Goal: Use online tool/utility: Utilize a website feature to perform a specific function

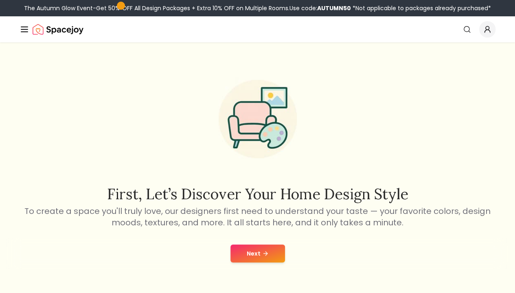
click at [267, 257] on button "Next" at bounding box center [257, 253] width 55 height 18
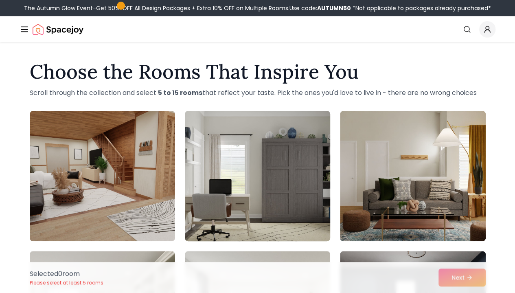
click at [235, 155] on img at bounding box center [257, 176] width 153 height 137
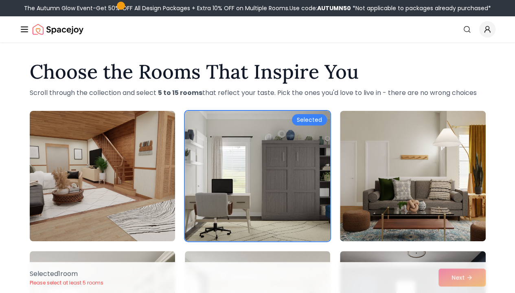
click at [449, 276] on div "Selected 1 room Please select at least 5 rooms Next" at bounding box center [257, 277] width 469 height 31
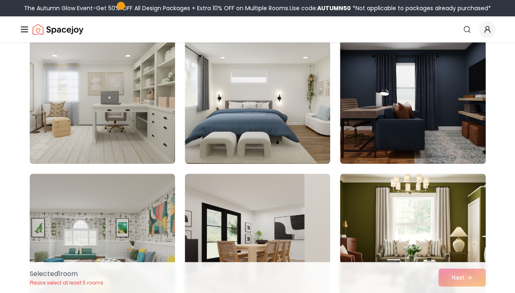
scroll to position [221, 0]
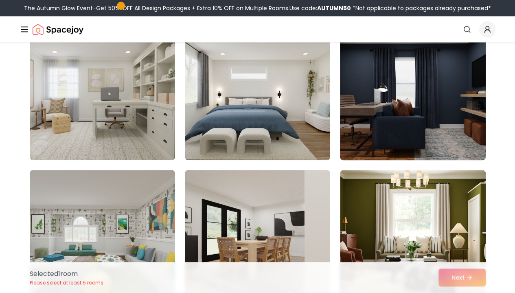
click at [392, 121] on img at bounding box center [412, 94] width 153 height 137
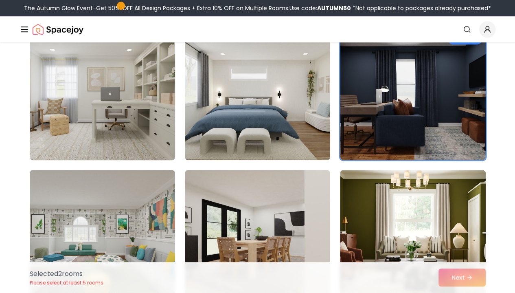
click at [90, 106] on img at bounding box center [102, 94] width 153 height 137
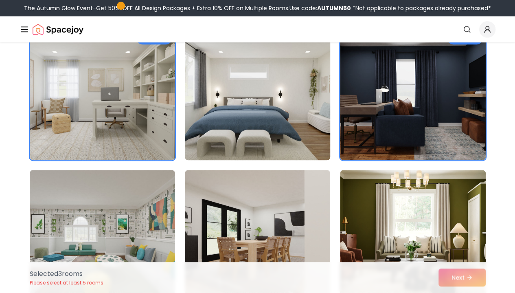
click at [226, 105] on img at bounding box center [257, 94] width 153 height 137
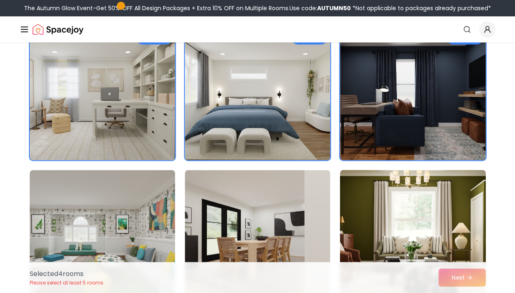
click at [395, 222] on img at bounding box center [412, 235] width 153 height 137
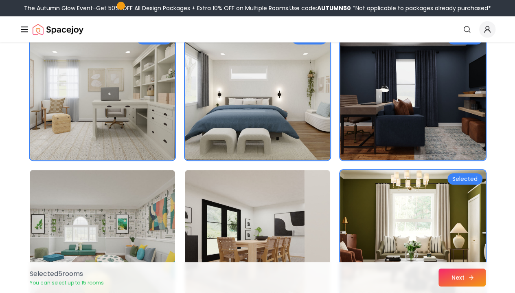
click at [456, 272] on button "Next" at bounding box center [462, 277] width 47 height 18
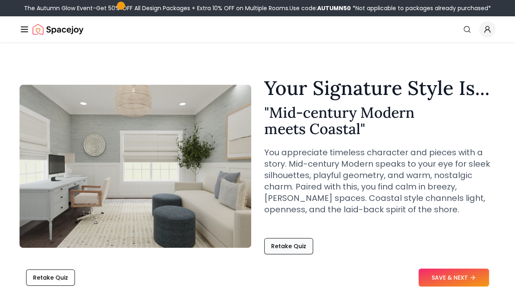
click at [292, 248] on button "Retake Quiz" at bounding box center [288, 246] width 49 height 16
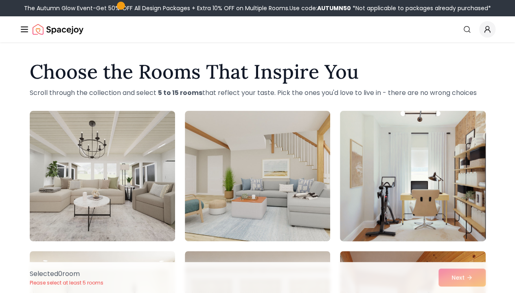
click at [405, 176] on img at bounding box center [412, 176] width 153 height 137
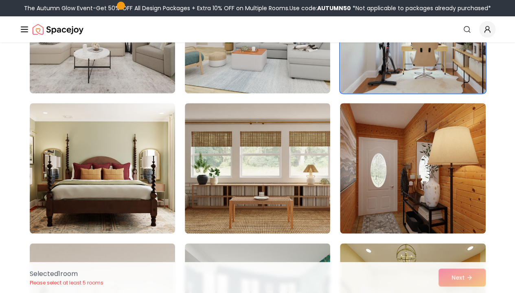
scroll to position [157, 0]
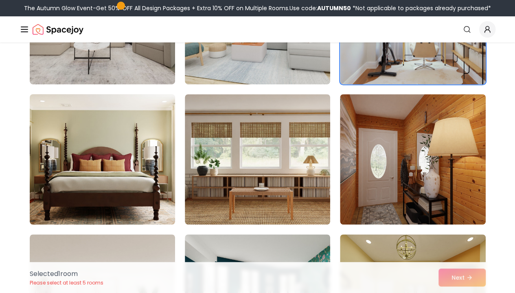
click at [68, 220] on img at bounding box center [102, 159] width 153 height 137
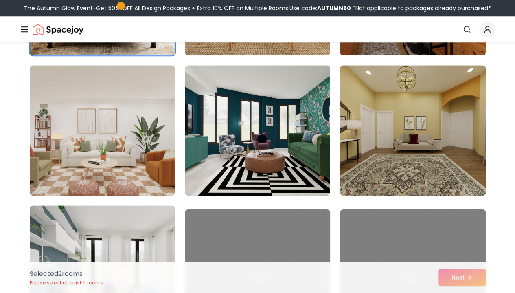
scroll to position [340, 0]
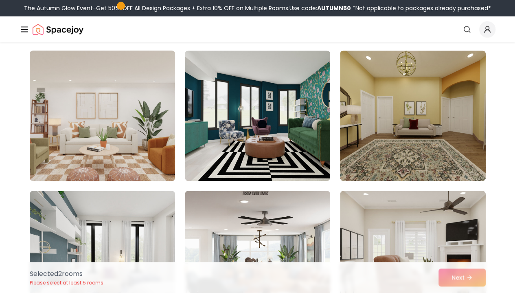
click at [54, 133] on img at bounding box center [102, 115] width 153 height 137
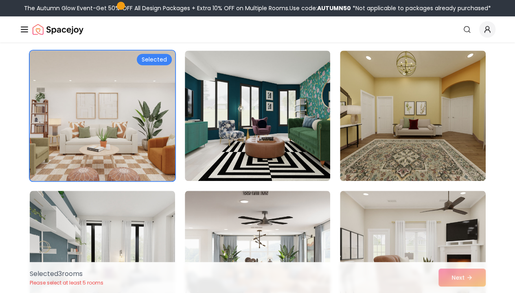
click at [54, 134] on img at bounding box center [102, 115] width 153 height 137
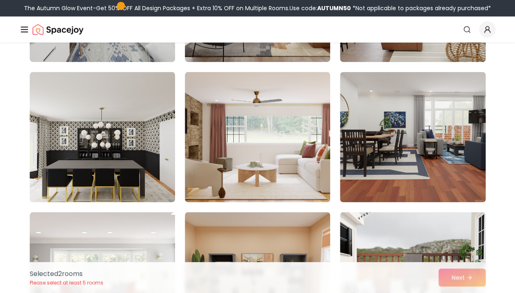
scroll to position [632, 0]
